Goal: Find specific page/section: Find specific page/section

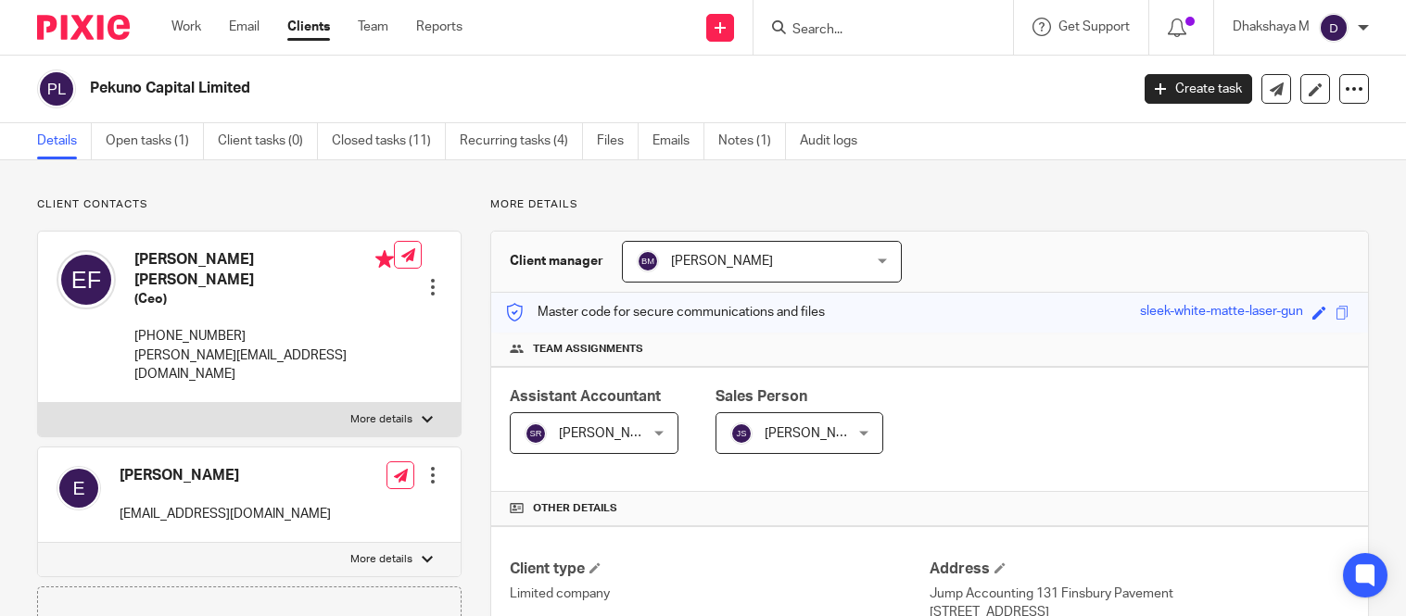
click at [839, 32] on input "Search" at bounding box center [873, 30] width 167 height 17
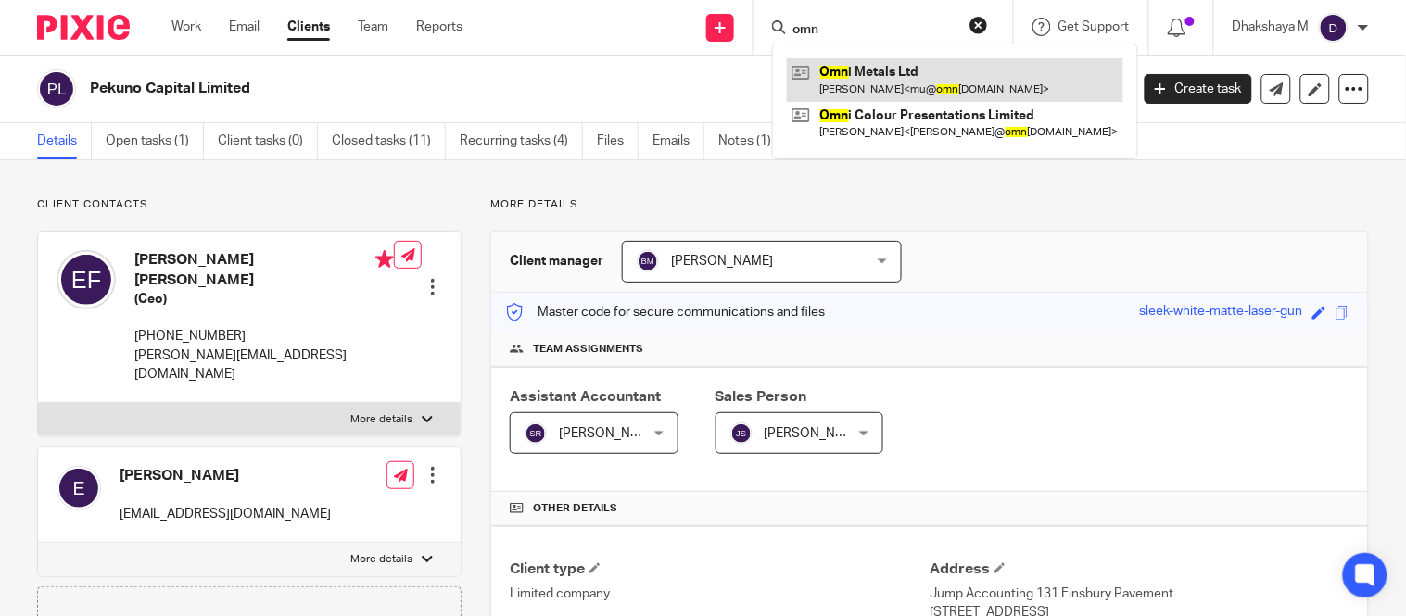
type input "omn"
click at [844, 82] on link at bounding box center [955, 79] width 336 height 43
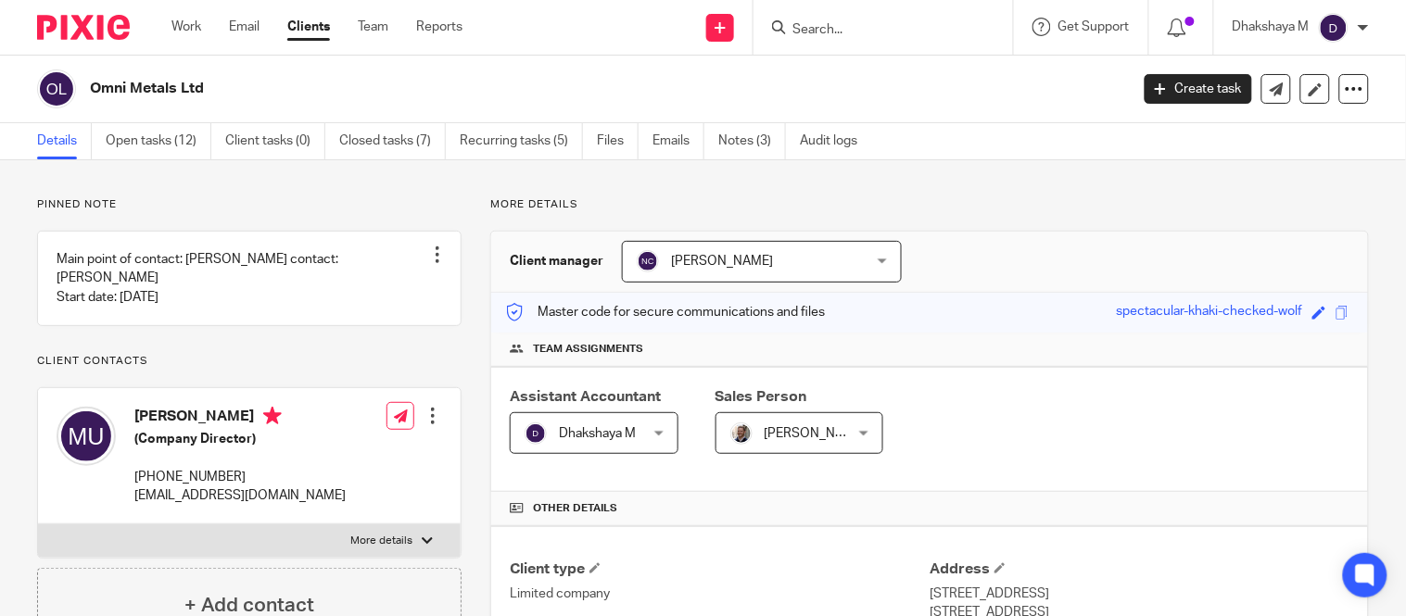
scroll to position [67, 0]
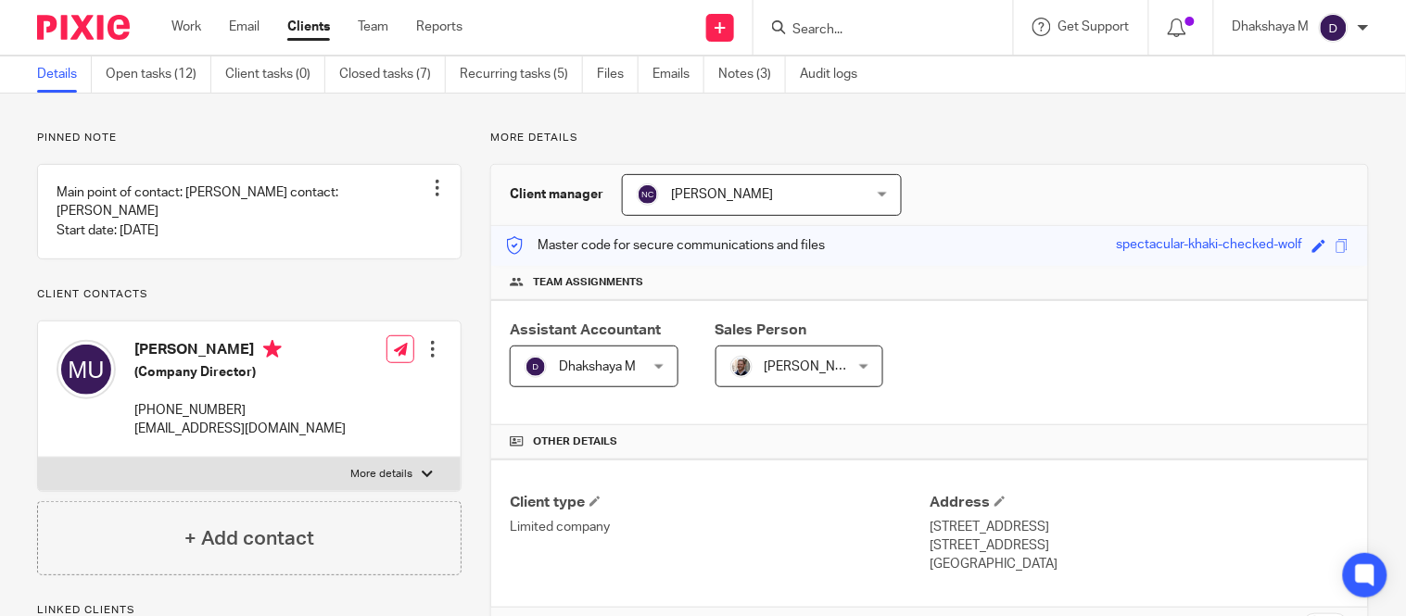
click at [991, 400] on div "Assistant Accountant Dhakshaya M Dhakshaya M Not selected [PERSON_NAME] A Abina…" at bounding box center [929, 362] width 877 height 125
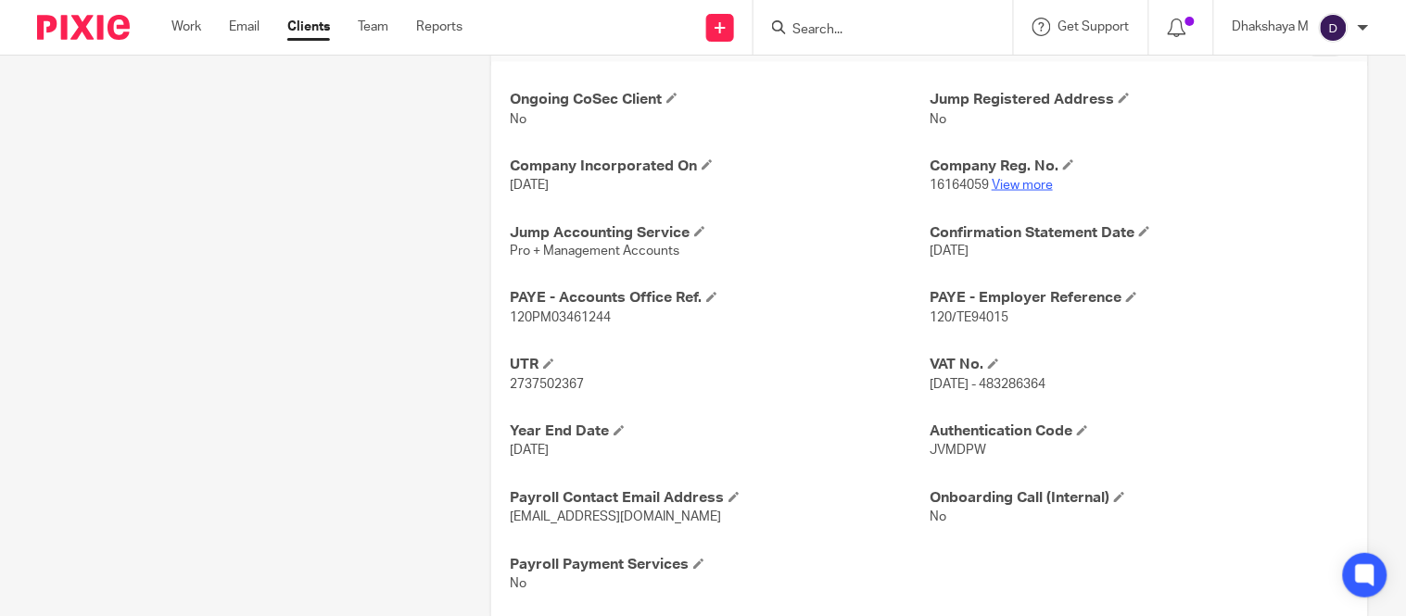
click at [1011, 180] on link "View more" at bounding box center [1021, 185] width 61 height 13
